Goal: Find specific fact: Find specific fact

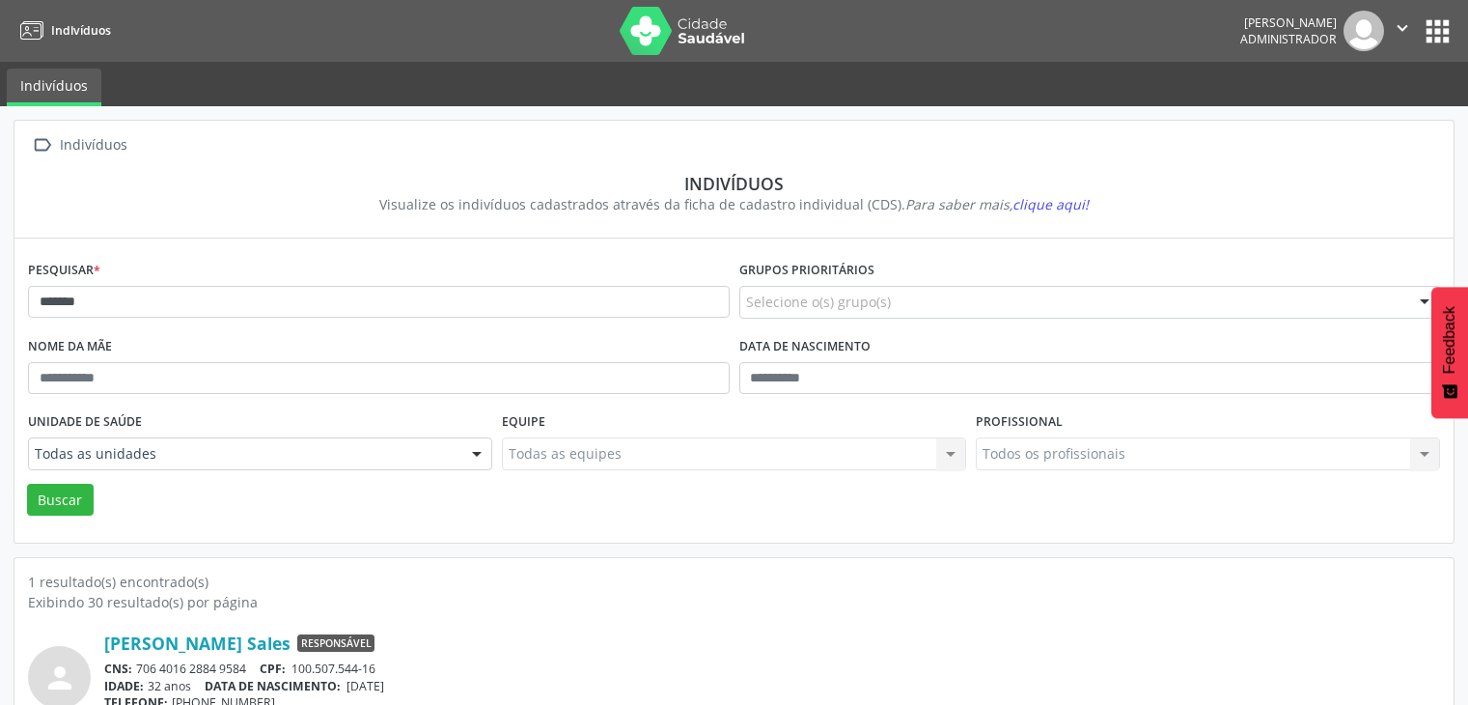
scroll to position [81, 0]
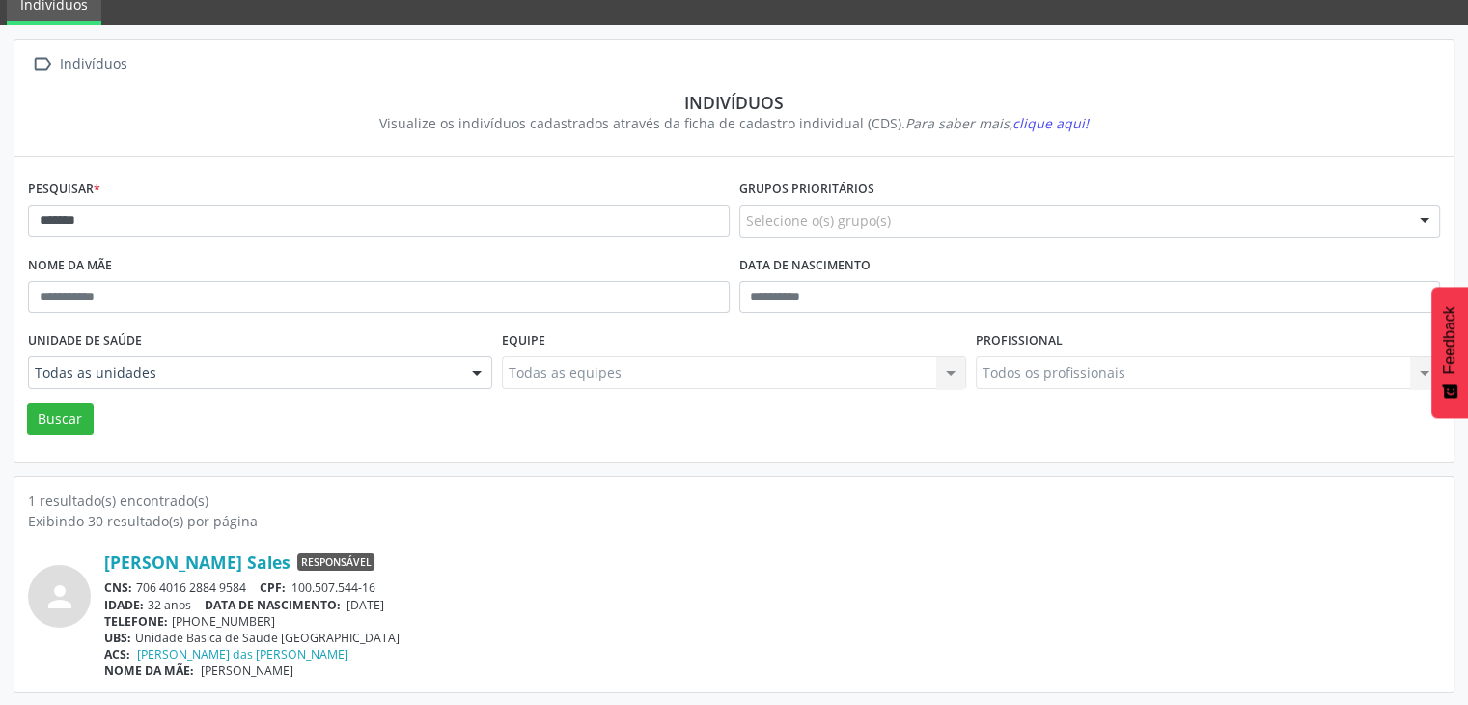
click at [189, 205] on input "******" at bounding box center [379, 221] width 702 height 33
type input "**********"
click at [27, 403] on button "Buscar" at bounding box center [60, 419] width 67 height 33
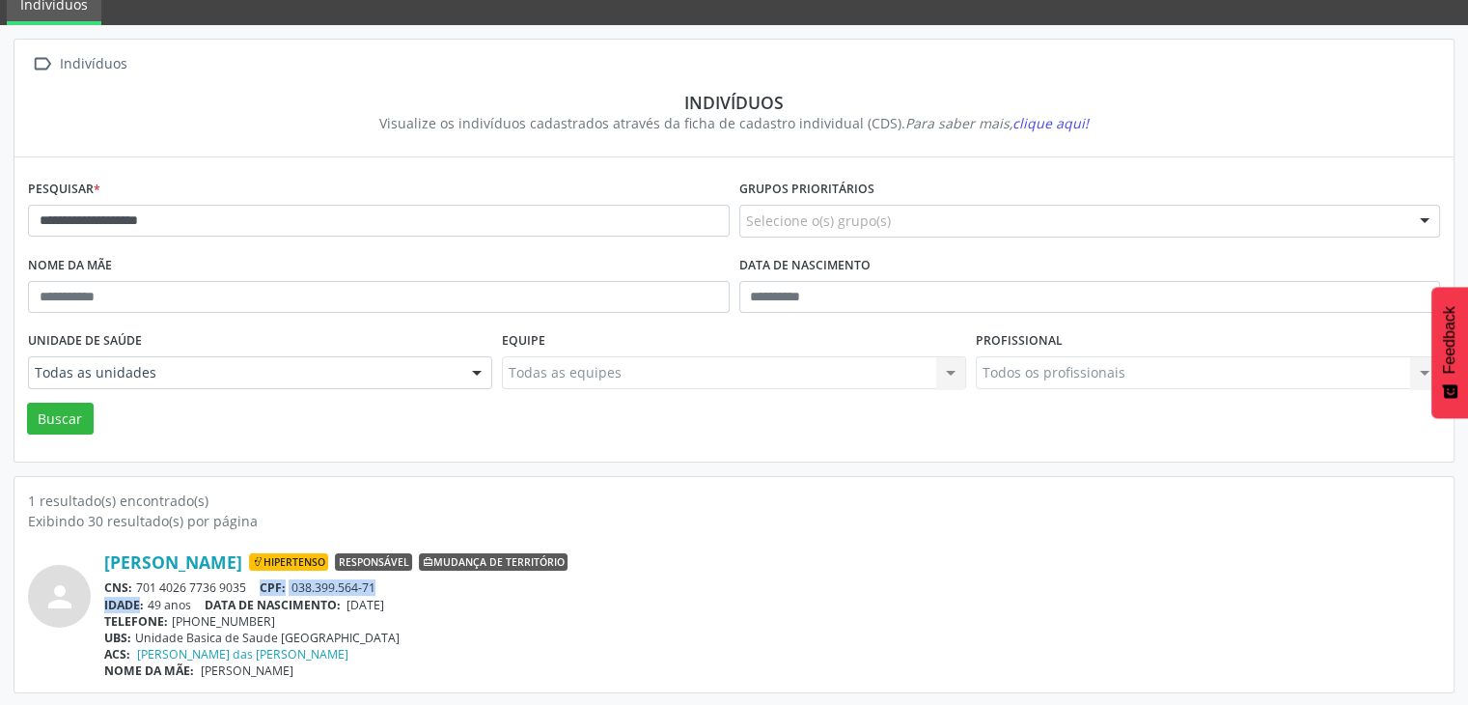
drag, startPoint x: 139, startPoint y: 594, endPoint x: 259, endPoint y: 584, distance: 120.1
click at [259, 584] on div "[PERSON_NAME] Hipertenso Responsável Mudança de território CNS: 701 4026 7736 9…" at bounding box center [772, 614] width 1336 height 127
drag, startPoint x: 248, startPoint y: 573, endPoint x: 171, endPoint y: 601, distance: 82.2
click at [247, 573] on div "[PERSON_NAME] Hipertenso Responsável Mudança de território CNS: 701 4026 7736 9…" at bounding box center [772, 614] width 1336 height 127
drag, startPoint x: 141, startPoint y: 586, endPoint x: 246, endPoint y: 590, distance: 105.3
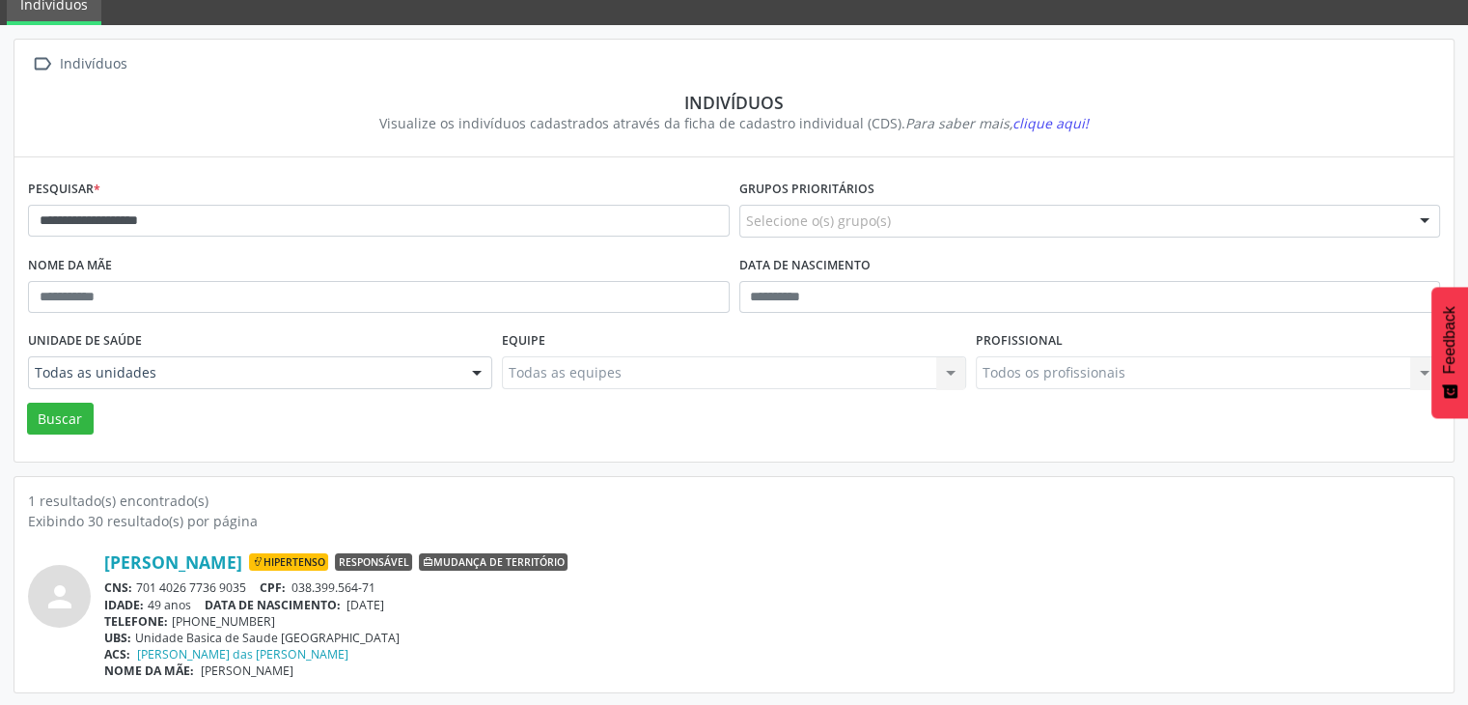
click at [246, 590] on div "CNS: 701 4026 7736 9035 CPF: 038.399.564-71" at bounding box center [772, 587] width 1336 height 16
drag, startPoint x: 135, startPoint y: 586, endPoint x: 249, endPoint y: 585, distance: 113.9
click at [249, 585] on div "CNS: 701 4026 7736 9035 CPF: 038.399.564-71" at bounding box center [772, 587] width 1336 height 16
copy div "701 4026 7736 9035"
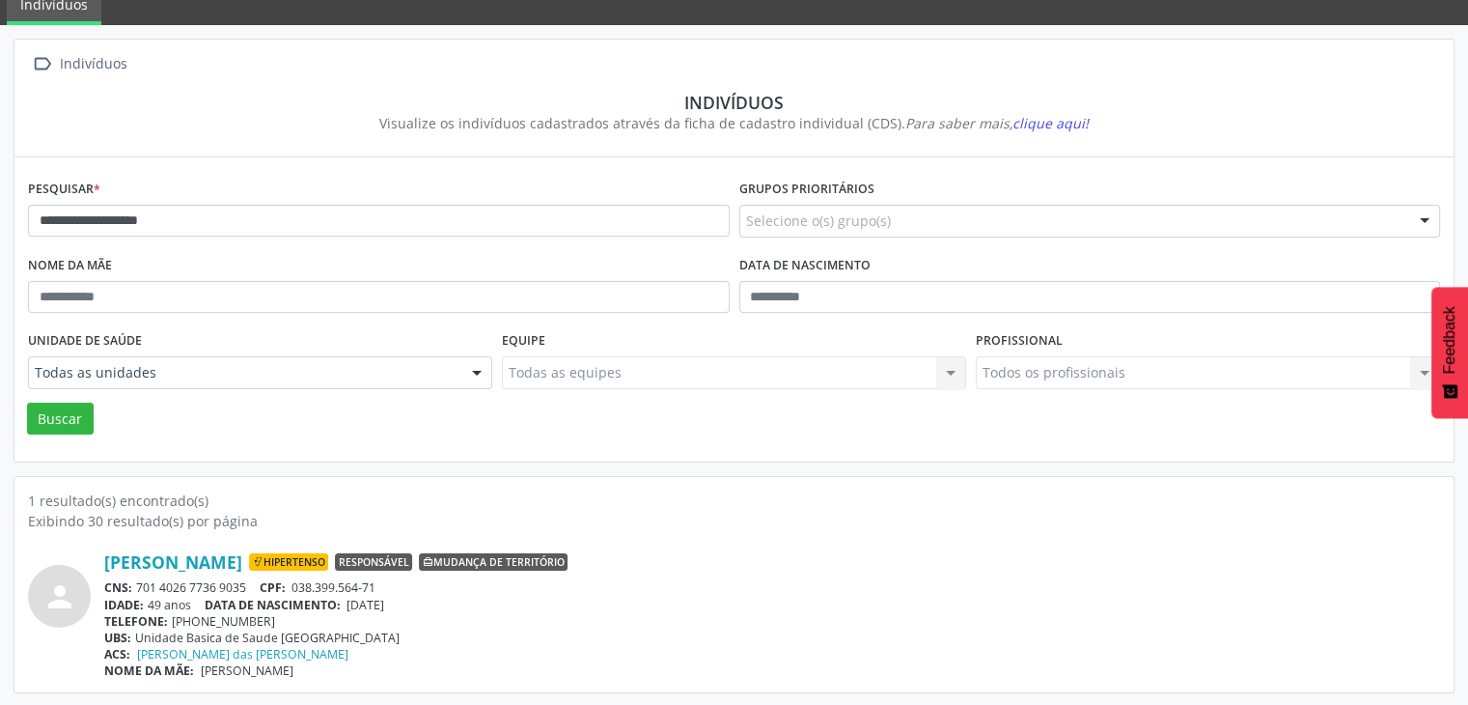
drag, startPoint x: 355, startPoint y: 602, endPoint x: 417, endPoint y: 611, distance: 62.4
click at [417, 611] on div "[PERSON_NAME] Hipertenso Responsável Mudança de território CNS: 701 4026 7736 9…" at bounding box center [772, 614] width 1336 height 127
click at [410, 615] on div "TELEFONE: [PHONE_NUMBER]" at bounding box center [772, 621] width 1336 height 16
click at [361, 597] on span "[DATE]" at bounding box center [366, 605] width 38 height 16
drag, startPoint x: 351, startPoint y: 603, endPoint x: 418, endPoint y: 603, distance: 66.6
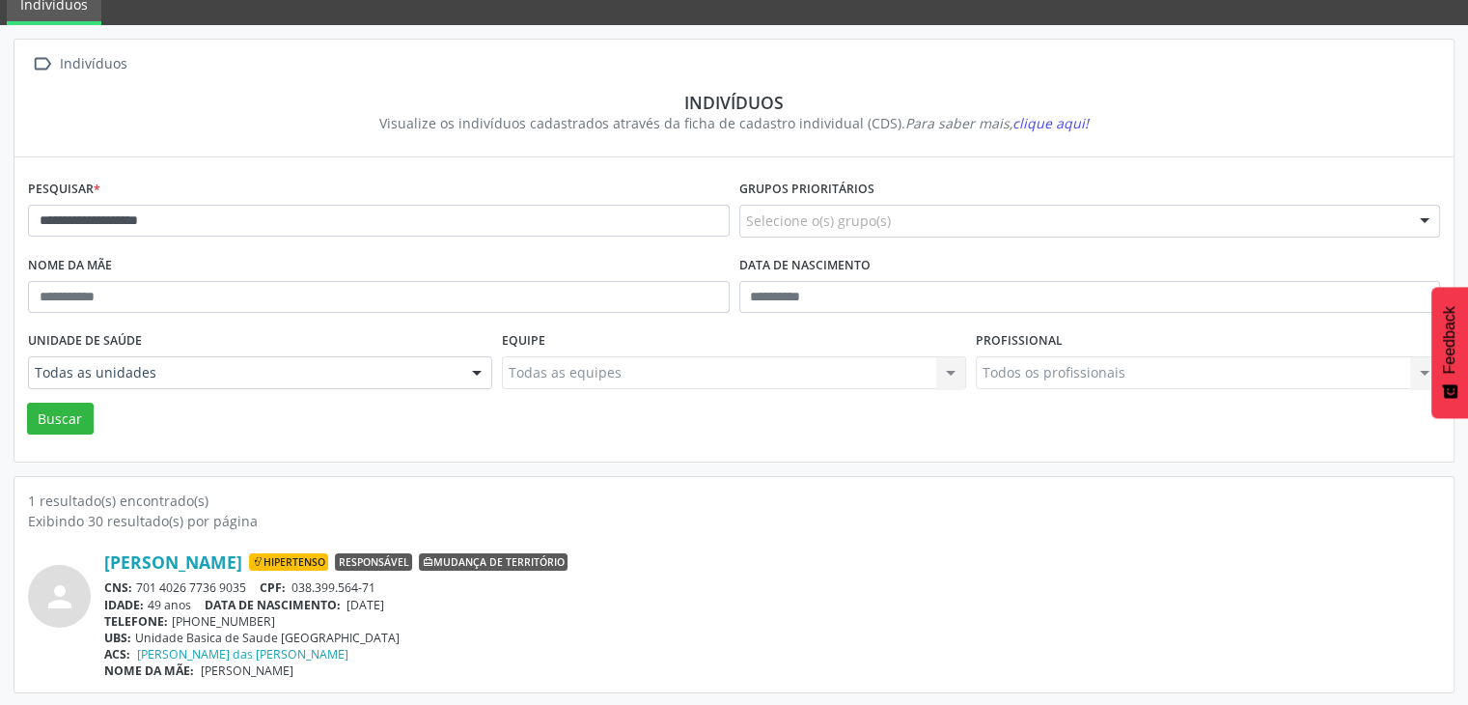
click at [418, 603] on div "IDADE: 49 anos DATA DE NASCIMENTO: [DEMOGRAPHIC_DATA]" at bounding box center [772, 605] width 1336 height 16
copy span "[DATE]"
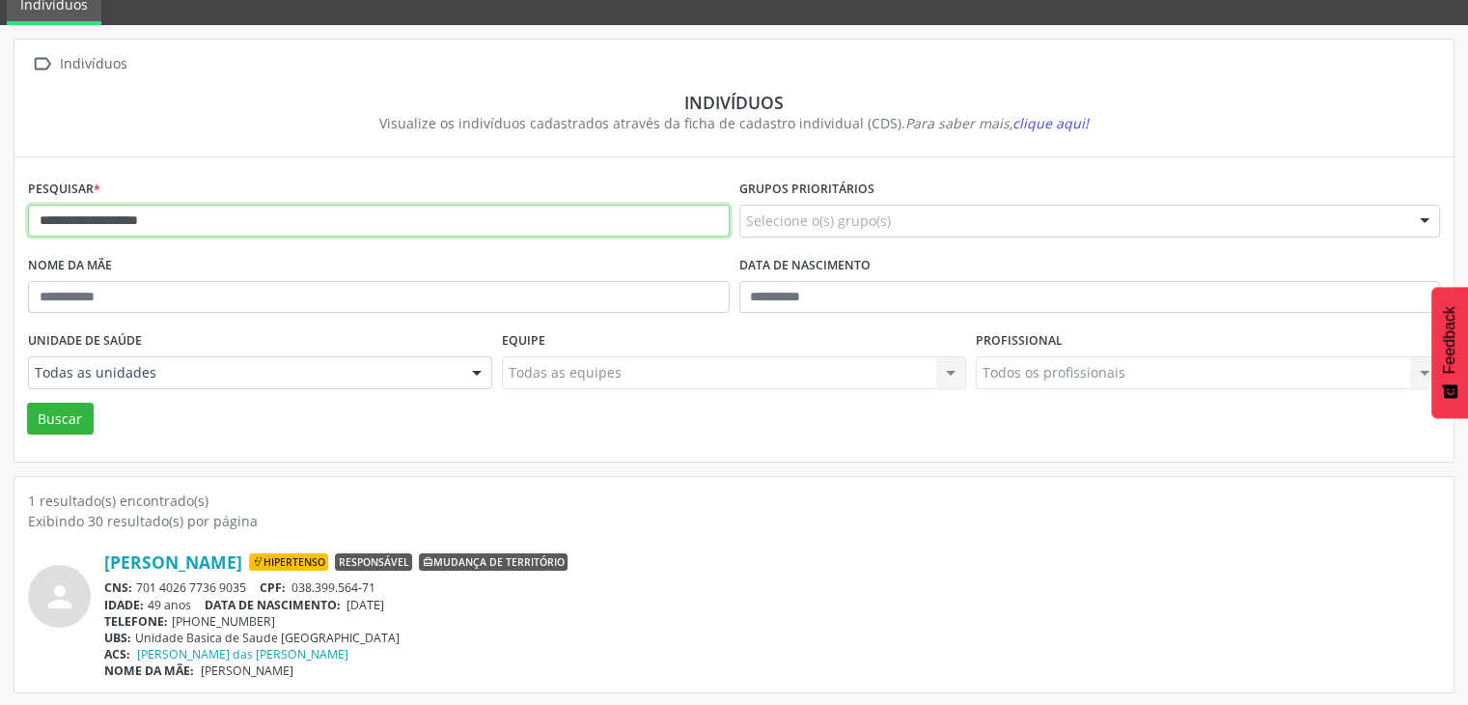
click at [315, 229] on input "**********" at bounding box center [379, 221] width 702 height 33
type input "**********"
click at [27, 403] on button "Buscar" at bounding box center [60, 419] width 67 height 33
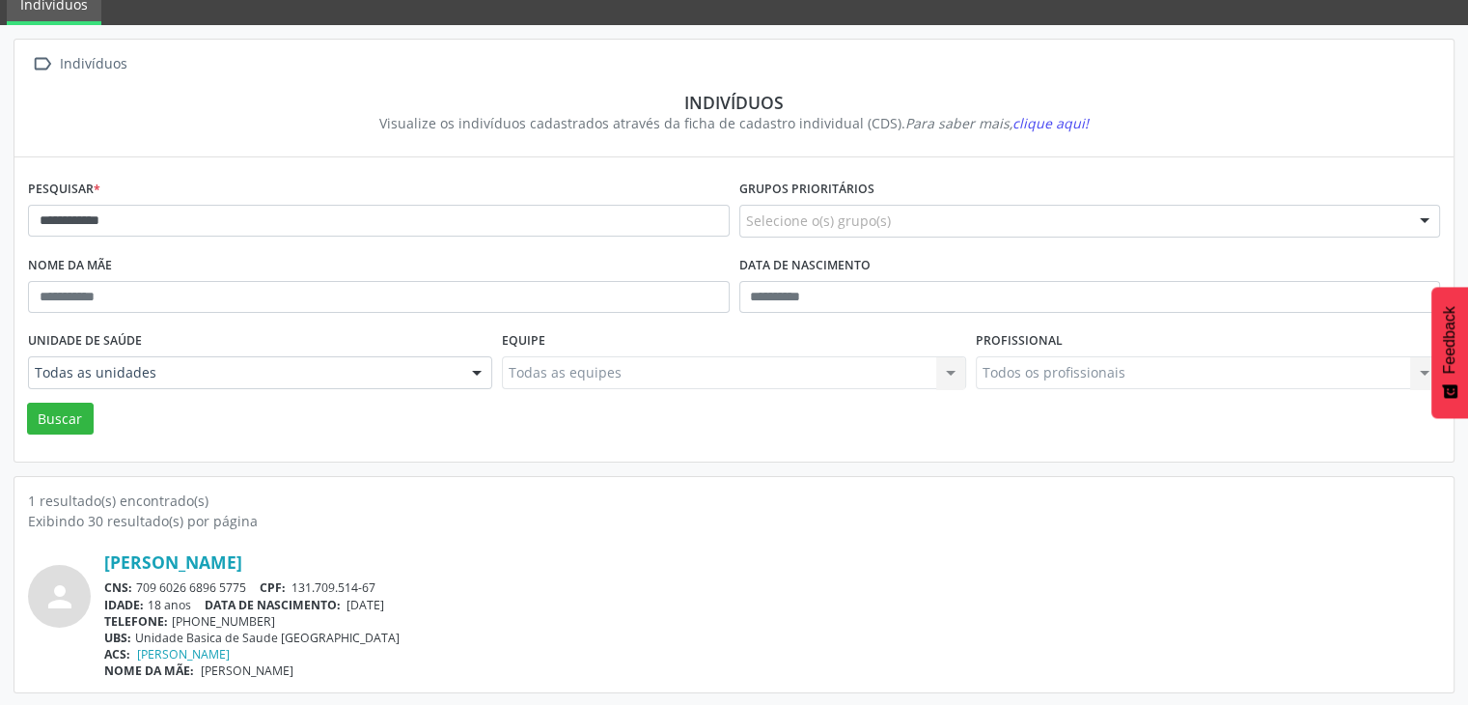
drag, startPoint x: 140, startPoint y: 586, endPoint x: 260, endPoint y: 584, distance: 119.7
click at [260, 584] on div "CNS: 709 6026 6896 5775 CPF: 131.709.514-67" at bounding box center [772, 587] width 1336 height 16
drag, startPoint x: 259, startPoint y: 583, endPoint x: 137, endPoint y: 580, distance: 121.7
click at [137, 580] on div "CNS: 709 6026 6896 5775 CPF: 131.709.514-67" at bounding box center [772, 587] width 1336 height 16
drag, startPoint x: 137, startPoint y: 580, endPoint x: 244, endPoint y: 578, distance: 107.2
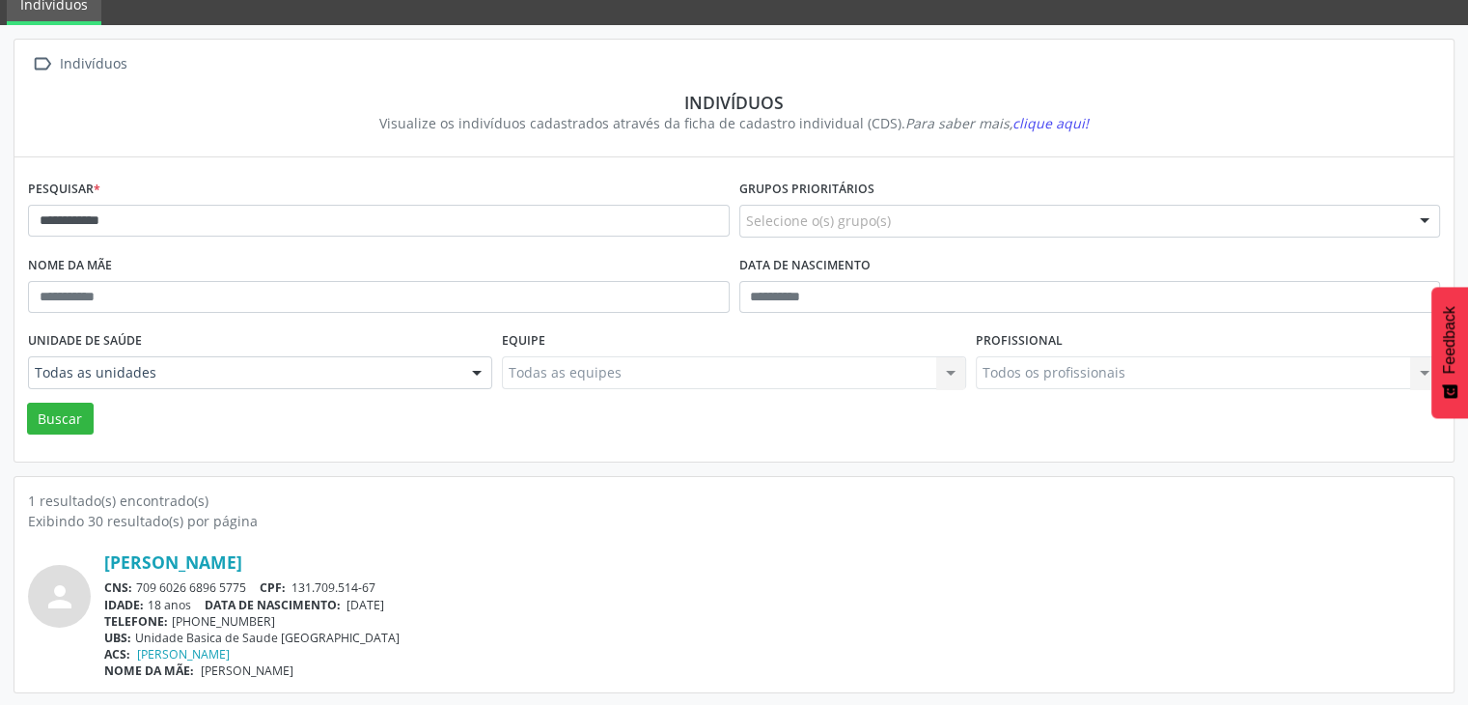
click at [244, 579] on div "CNS: 709 6026 6896 5775 CPF: 131.709.514-67" at bounding box center [772, 587] width 1336 height 16
copy div "709 6026 6896 5775"
drag, startPoint x: 351, startPoint y: 599, endPoint x: 418, endPoint y: 598, distance: 66.6
click at [418, 598] on div "IDADE: 18 anos DATA DE NASCIMENTO: [DEMOGRAPHIC_DATA]" at bounding box center [772, 605] width 1336 height 16
copy span "[DATE]"
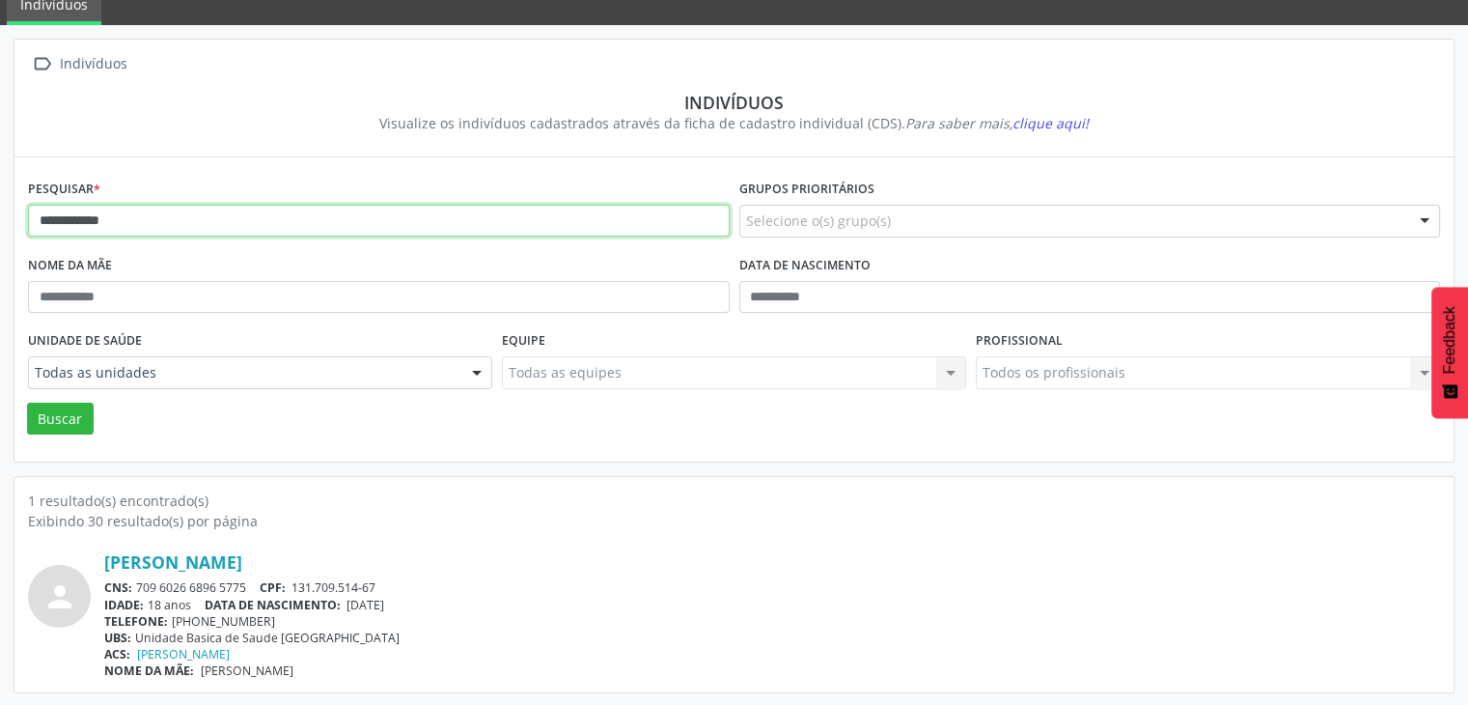
click at [340, 222] on input "**********" at bounding box center [379, 221] width 702 height 33
click at [27, 403] on button "Buscar" at bounding box center [60, 419] width 67 height 33
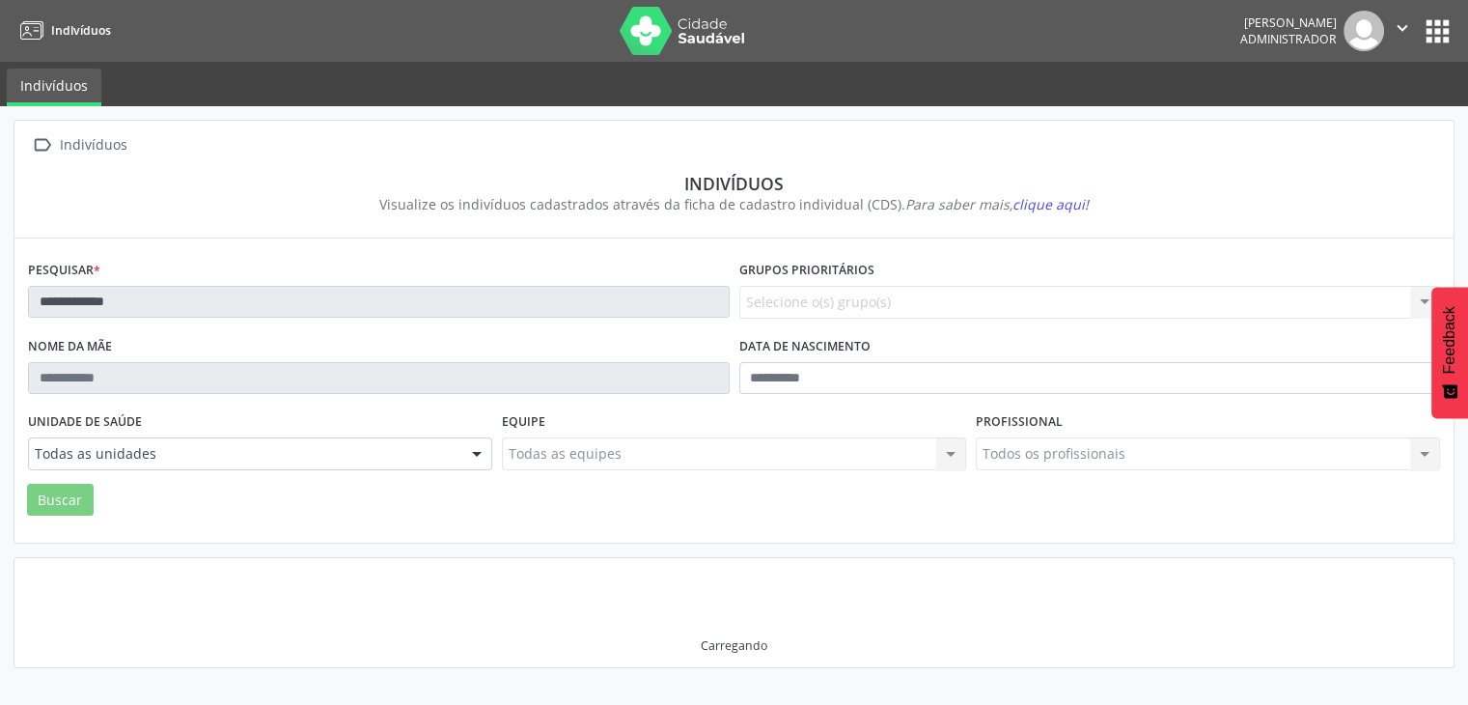
scroll to position [0, 0]
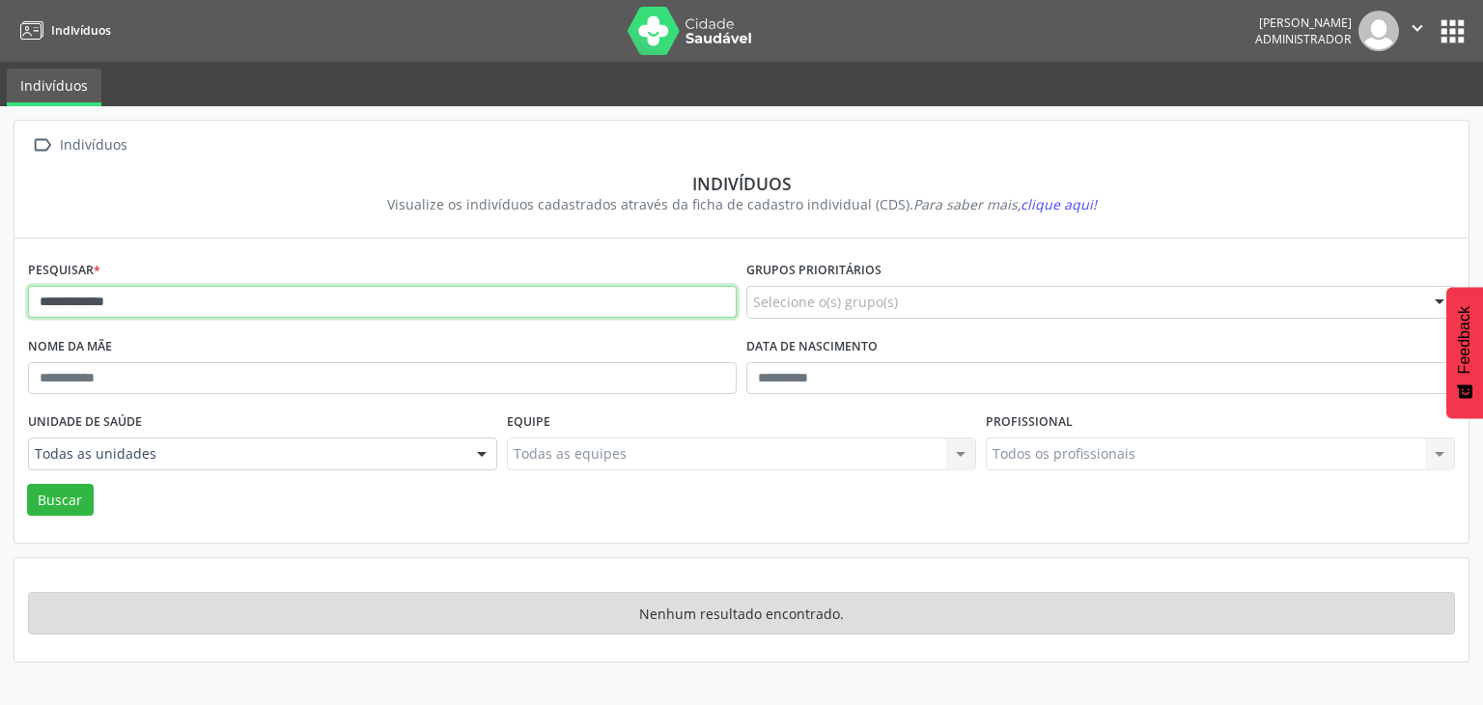
click at [156, 303] on input "**********" at bounding box center [382, 302] width 709 height 33
click at [58, 300] on input "**********" at bounding box center [382, 302] width 709 height 33
type input "**********"
click at [27, 484] on button "Buscar" at bounding box center [60, 500] width 67 height 33
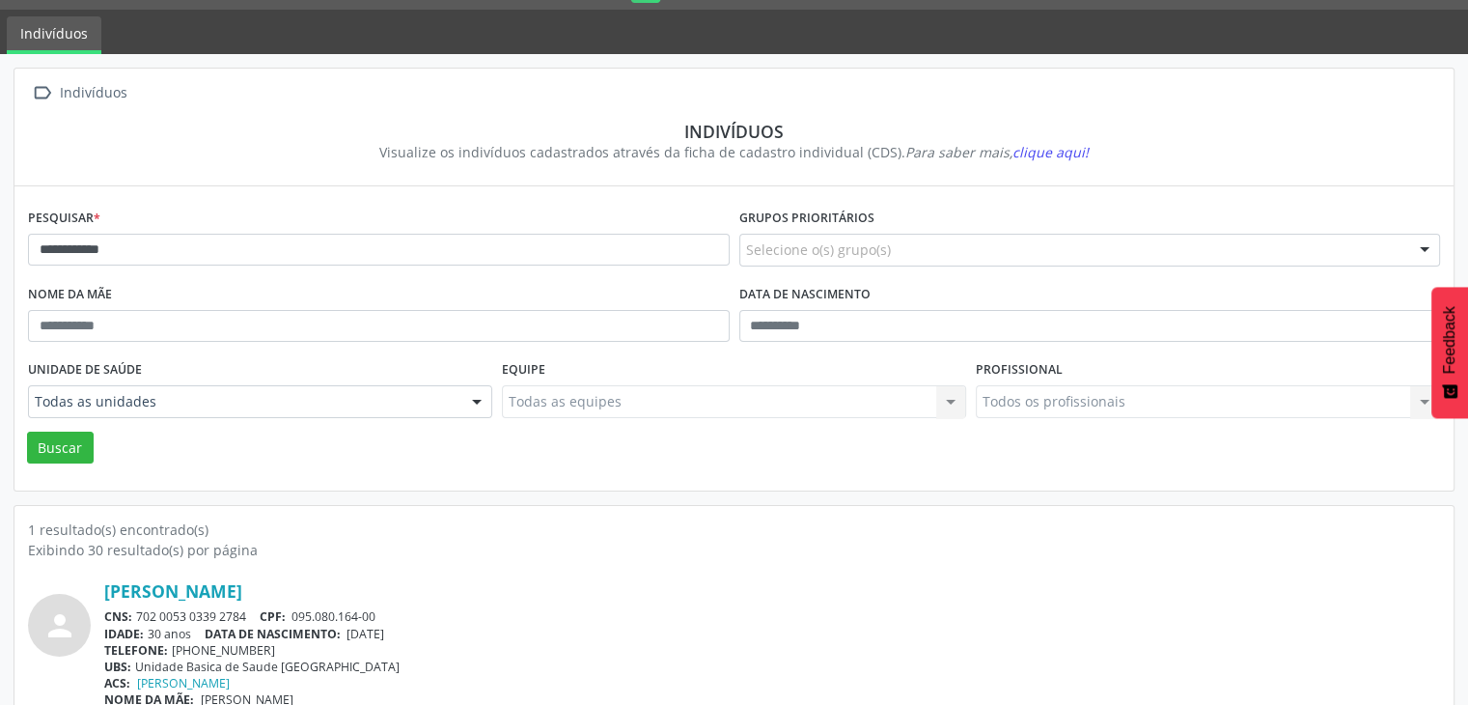
scroll to position [81, 0]
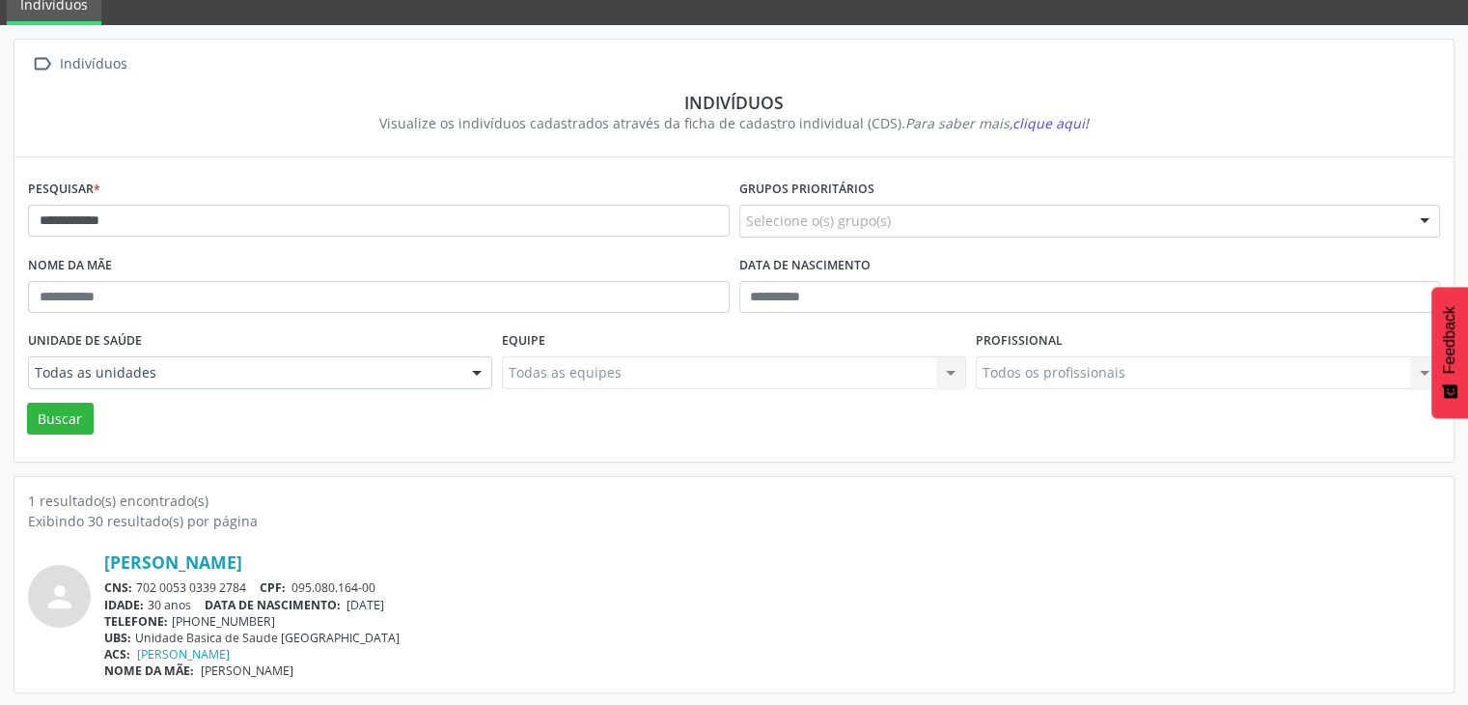
drag, startPoint x: 138, startPoint y: 584, endPoint x: 249, endPoint y: 584, distance: 111.0
click at [249, 584] on div "CNS: 702 0053 0339 2784 CPF: 095.080.164-00" at bounding box center [772, 587] width 1336 height 16
copy div "702 0053 0339 2784"
drag, startPoint x: 351, startPoint y: 607, endPoint x: 427, endPoint y: 607, distance: 75.3
click at [427, 607] on div "IDADE: 30 anos DATA DE NASCIMENTO: [DEMOGRAPHIC_DATA]" at bounding box center [772, 605] width 1336 height 16
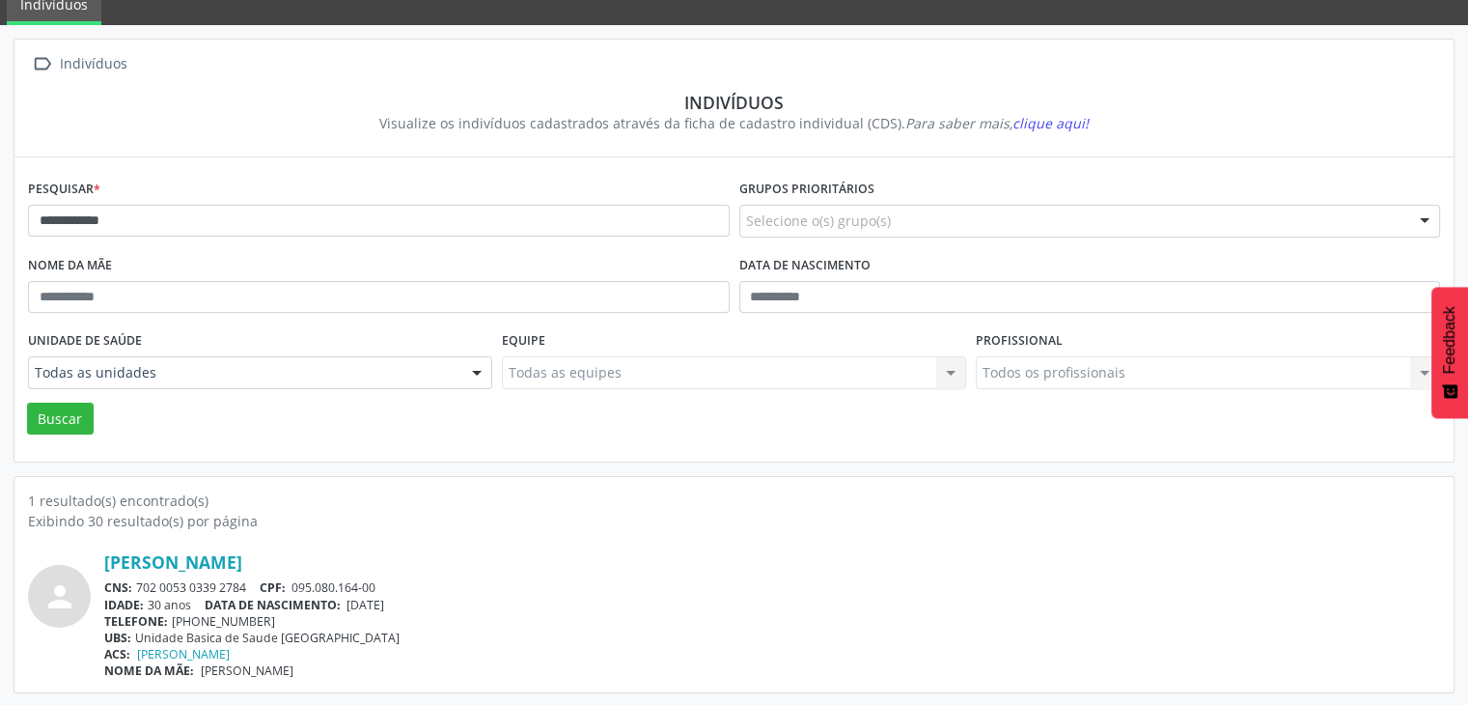
copy span "[DATE]"
